Goal: Navigation & Orientation: Find specific page/section

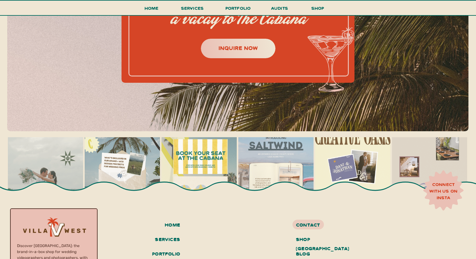
scroll to position [2750, 0]
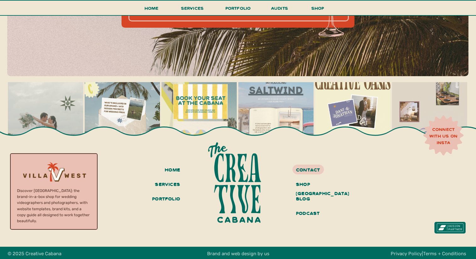
click at [67, 171] on div at bounding box center [53, 174] width 87 height 81
click at [173, 195] on h3 "portfolio" at bounding box center [164, 199] width 31 height 11
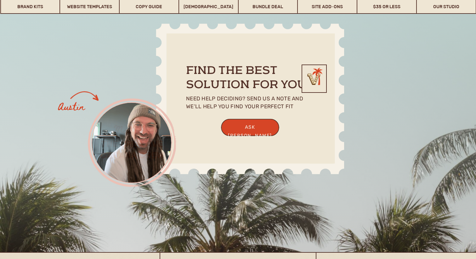
scroll to position [4983, 0]
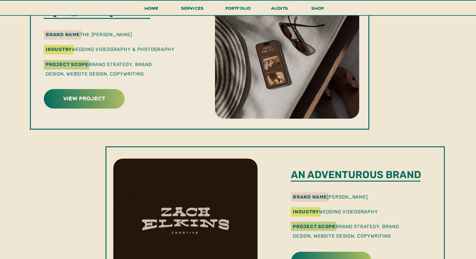
scroll to position [544, 0]
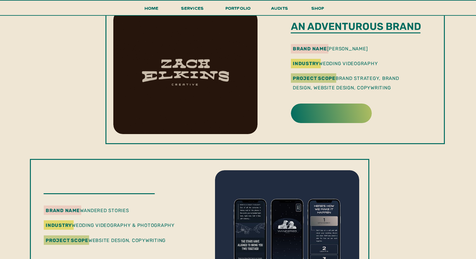
scroll to position [752, 0]
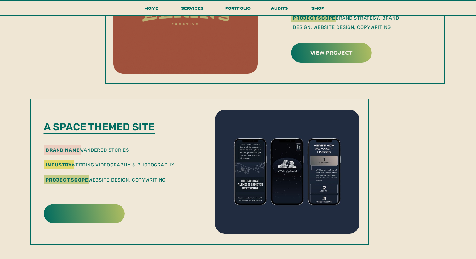
click at [12, 154] on div "get in touch new! take a look Home shop services portfolio audits menu all incl…" at bounding box center [238, 61] width 476 height 1627
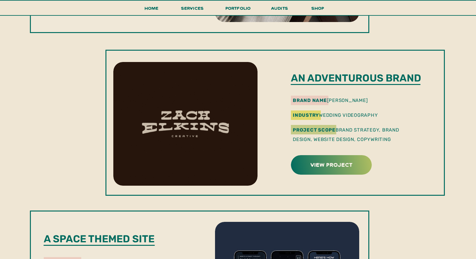
scroll to position [639, 0]
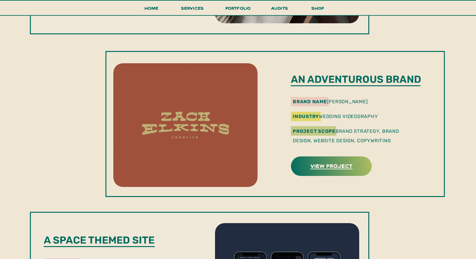
click at [329, 170] on h3 "view project" at bounding box center [331, 166] width 79 height 10
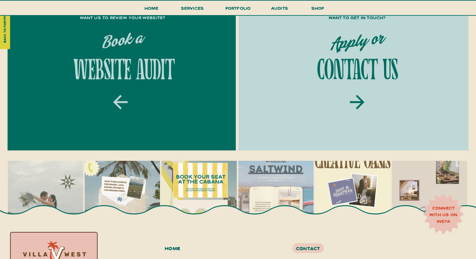
scroll to position [2247, 0]
